Goal: Task Accomplishment & Management: Complete application form

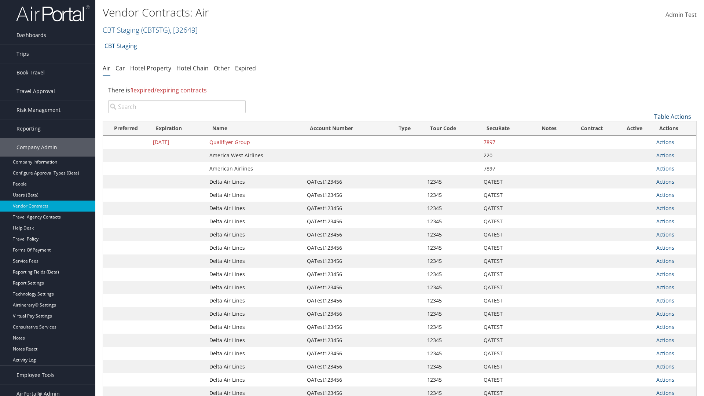
click at [672, 117] on link "Table Actions" at bounding box center [672, 117] width 37 height 8
click at [648, 128] on link "Create New Contract" at bounding box center [648, 128] width 96 height 12
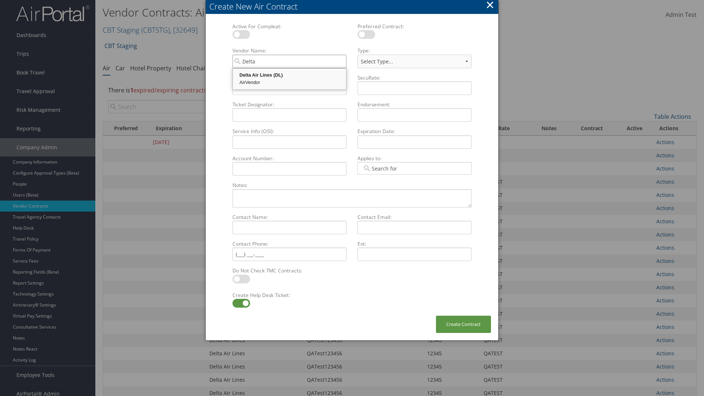
type input "Delta Air Lines"
select select "[object Object]"
type input "Delta Air Lines"
type input "QATest123456"
type input "12345"
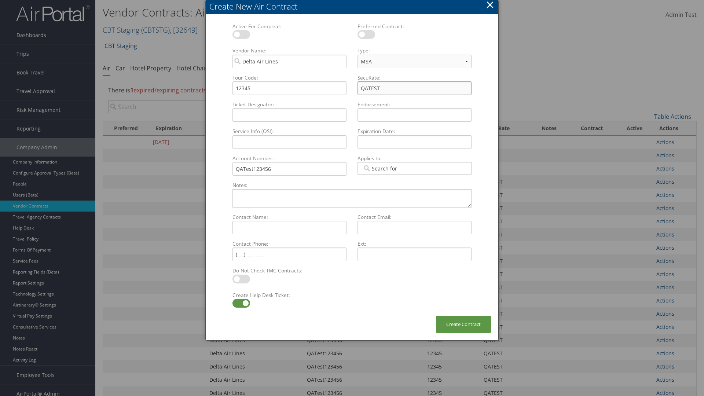
type input "QATEST"
click at [241, 303] on label at bounding box center [241, 303] width 18 height 9
click at [241, 303] on input "checkbox" at bounding box center [238, 304] width 5 height 5
checkbox input "false"
type textarea "QA Testing"
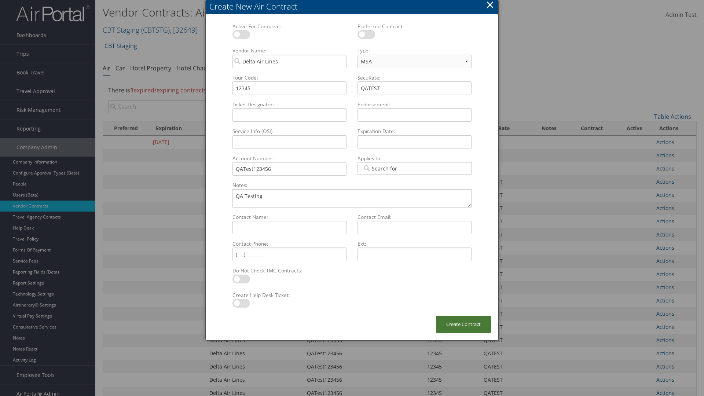
click at [463, 324] on button "Create Contract" at bounding box center [463, 324] width 55 height 17
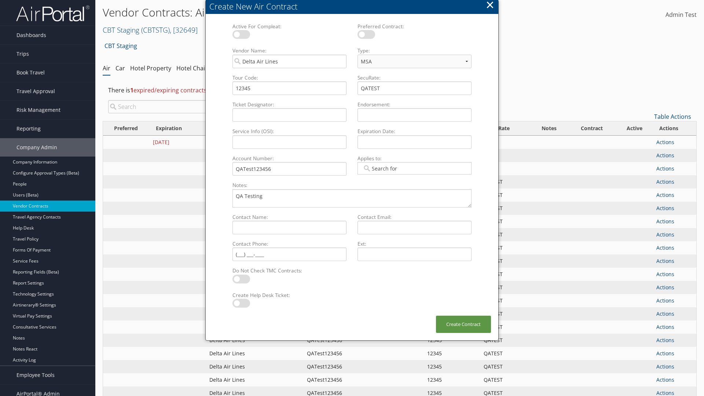
click at [177, 107] on input "search" at bounding box center [176, 106] width 137 height 13
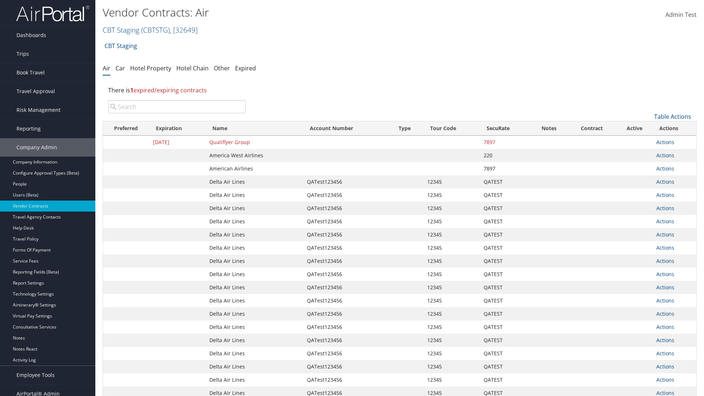
type input "QATest123456"
